Goal: Task Accomplishment & Management: Use online tool/utility

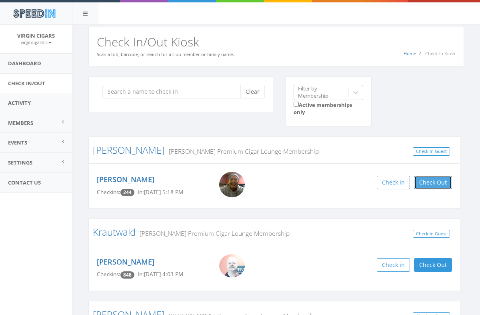
drag, startPoint x: 431, startPoint y: 184, endPoint x: 437, endPoint y: 203, distance: 19.3
click at [432, 184] on button "Check Out" at bounding box center [433, 183] width 38 height 14
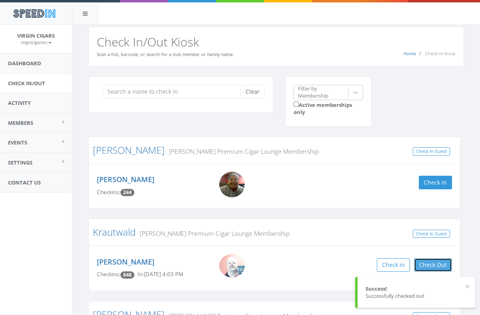
drag, startPoint x: 443, startPoint y: 267, endPoint x: 409, endPoint y: 257, distance: 34.9
click at [443, 266] on button "Check Out" at bounding box center [433, 265] width 38 height 14
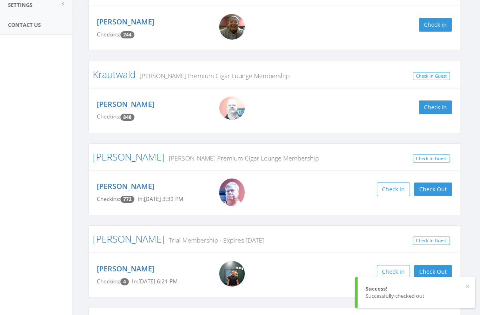
scroll to position [158, 0]
click at [432, 189] on button "Check Out" at bounding box center [433, 189] width 38 height 14
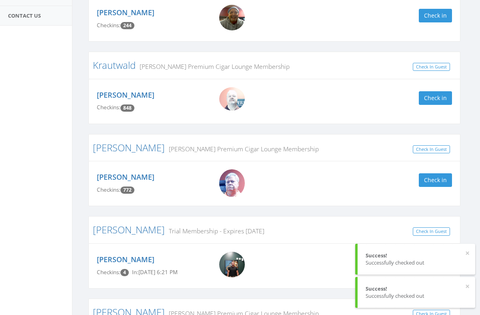
scroll to position [171, 0]
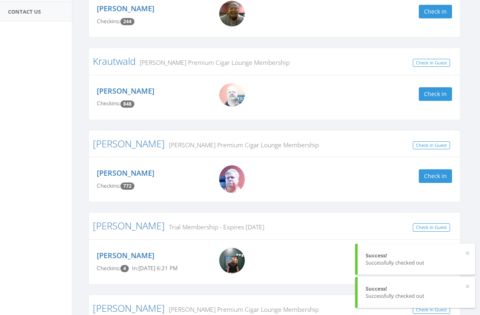
click at [470, 254] on div "× Success! Successfully checked out" at bounding box center [415, 259] width 120 height 31
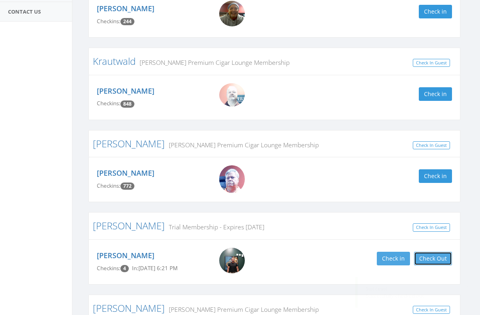
click at [439, 255] on button "Check Out" at bounding box center [433, 259] width 38 height 14
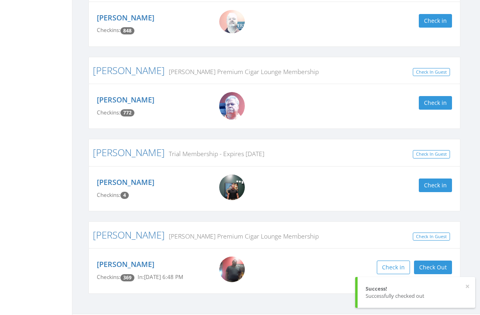
scroll to position [246, 0]
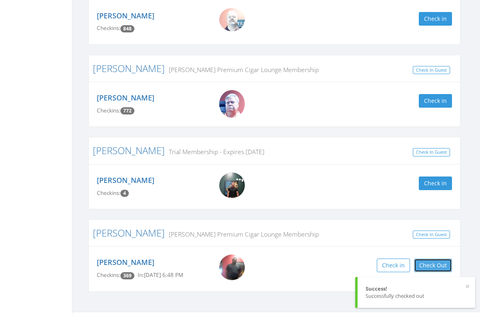
click at [431, 264] on button "Check Out" at bounding box center [433, 265] width 38 height 14
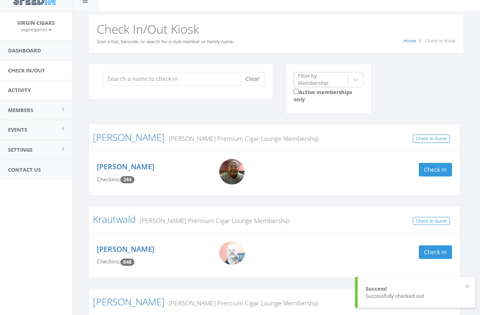
scroll to position [0, 0]
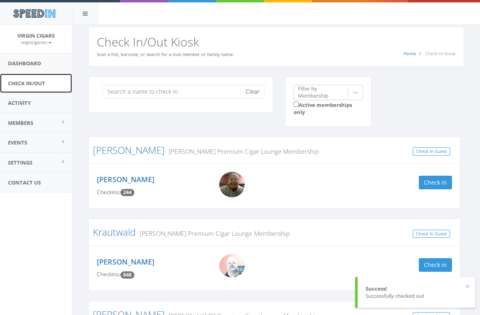
click at [29, 81] on link "Check In/Out" at bounding box center [36, 84] width 72 height 20
